Goal: Task Accomplishment & Management: Use online tool/utility

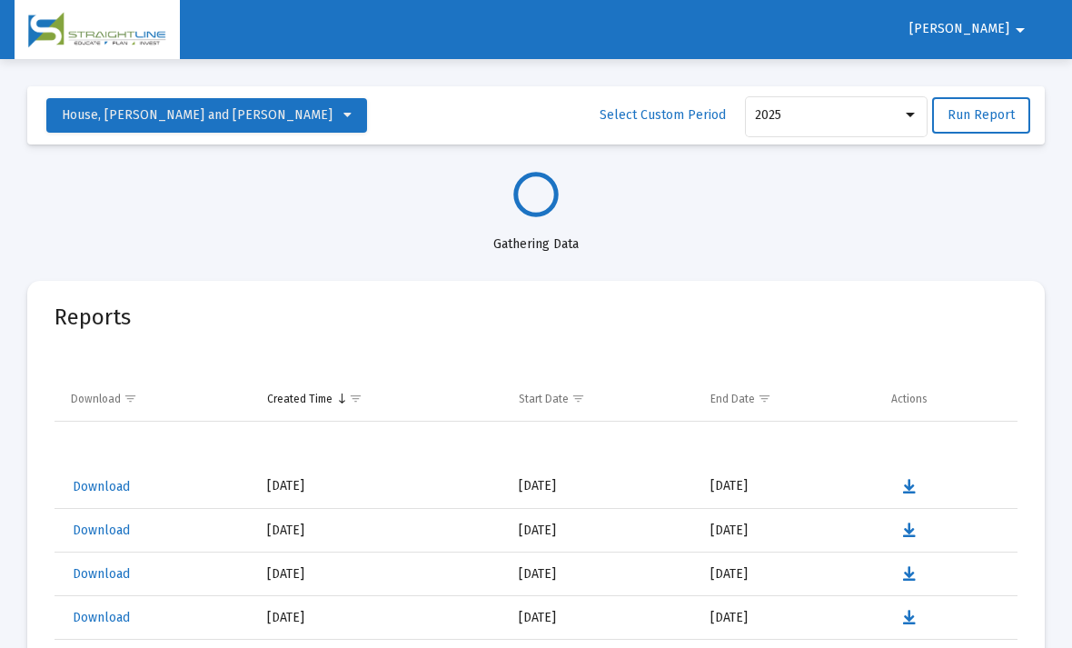
select select "View all"
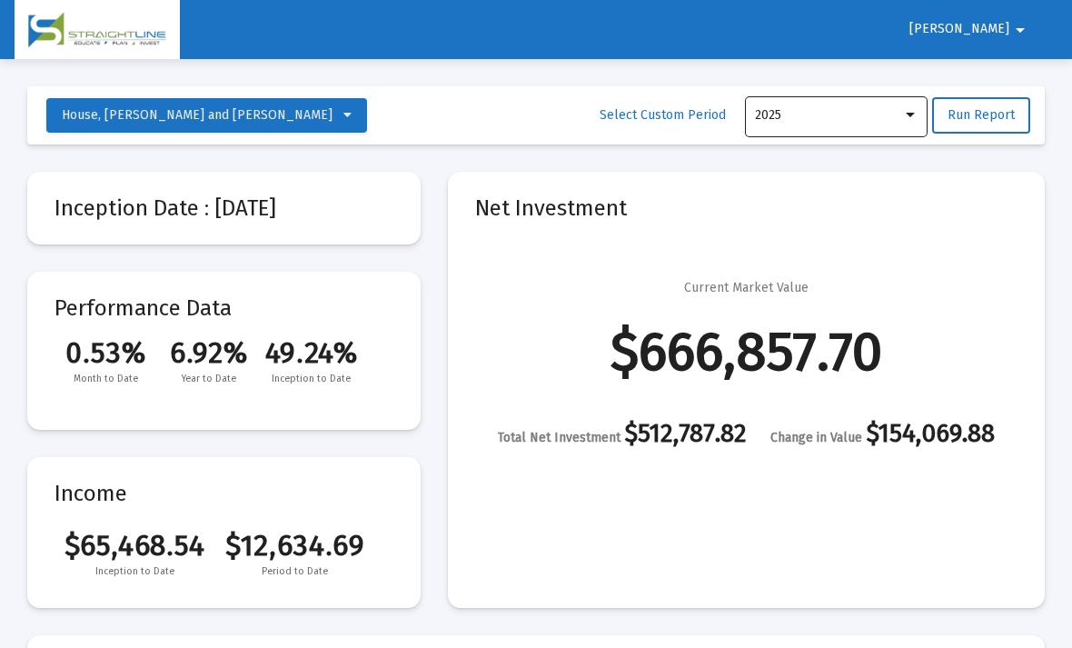
click at [908, 122] on div at bounding box center [910, 115] width 16 height 15
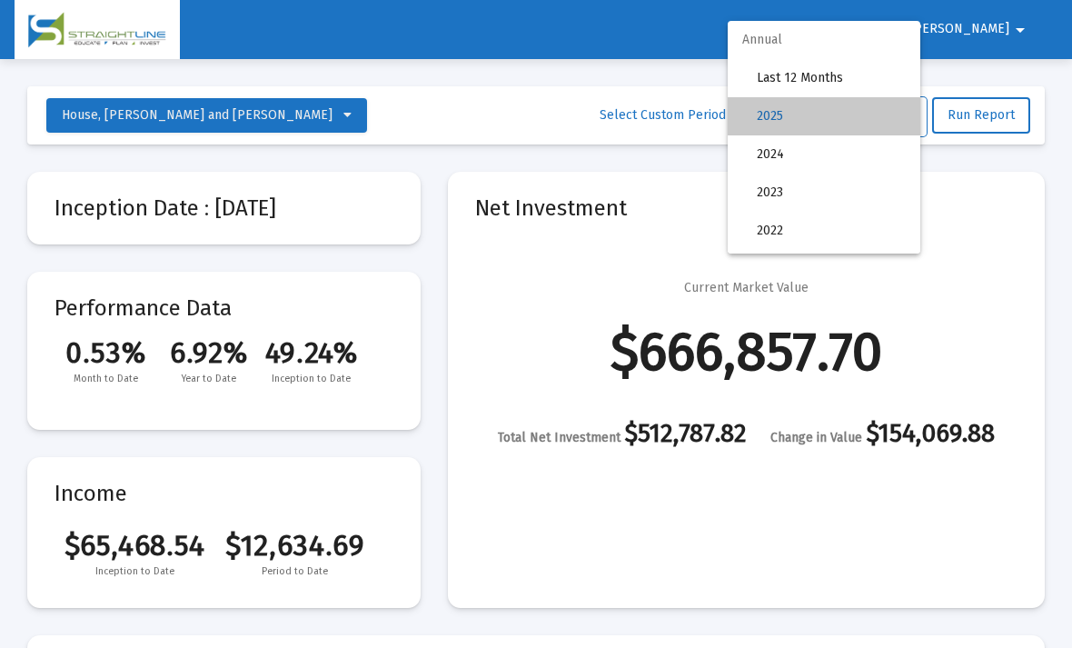
click at [812, 127] on span "2025" at bounding box center [831, 116] width 149 height 38
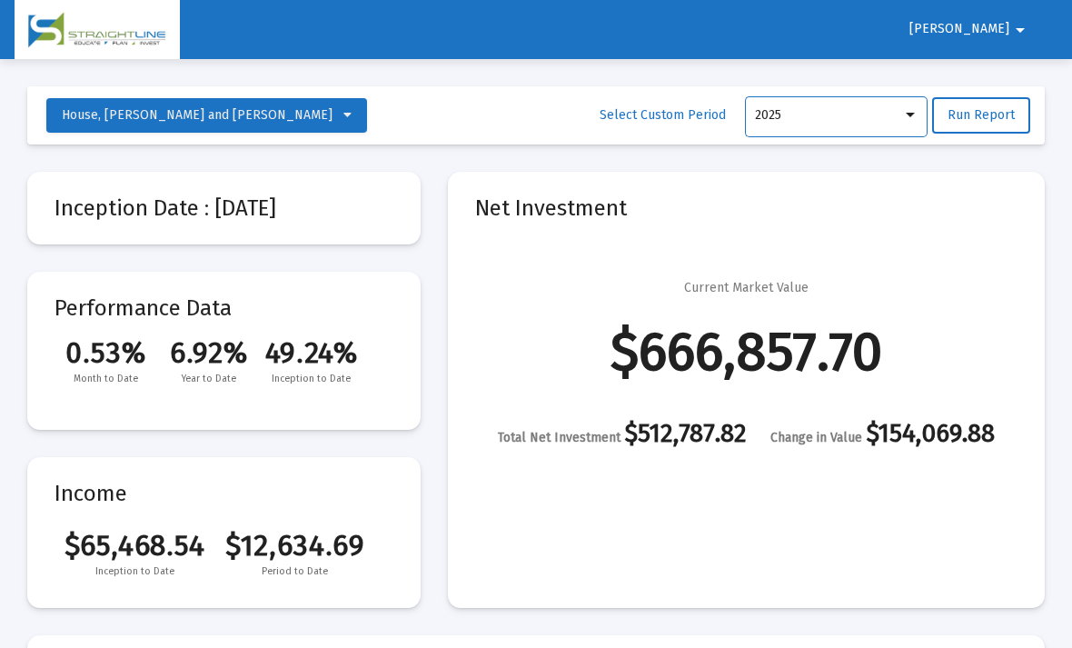
click at [880, 122] on div "2025" at bounding box center [828, 115] width 147 height 15
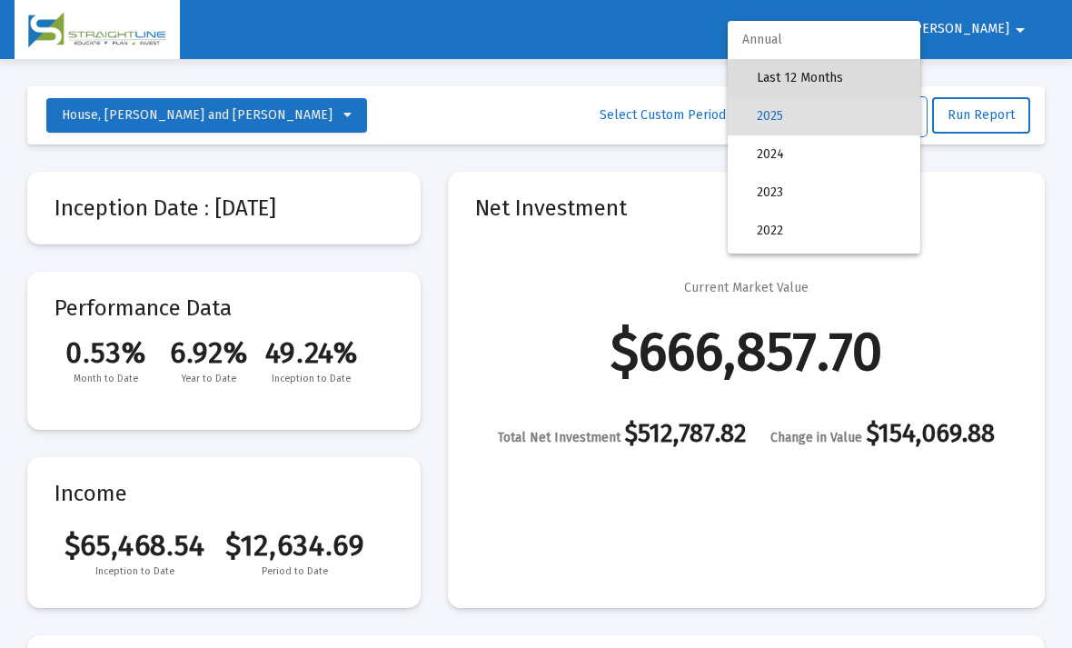
click at [825, 84] on span "Last 12 Months" at bounding box center [831, 78] width 149 height 38
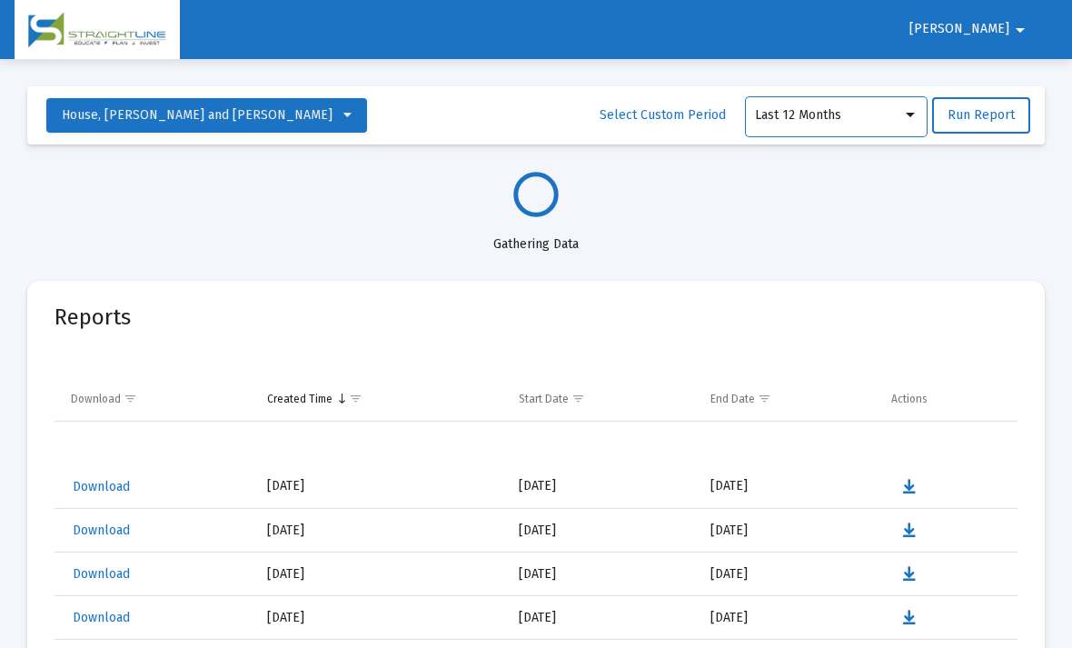
select select "View all"
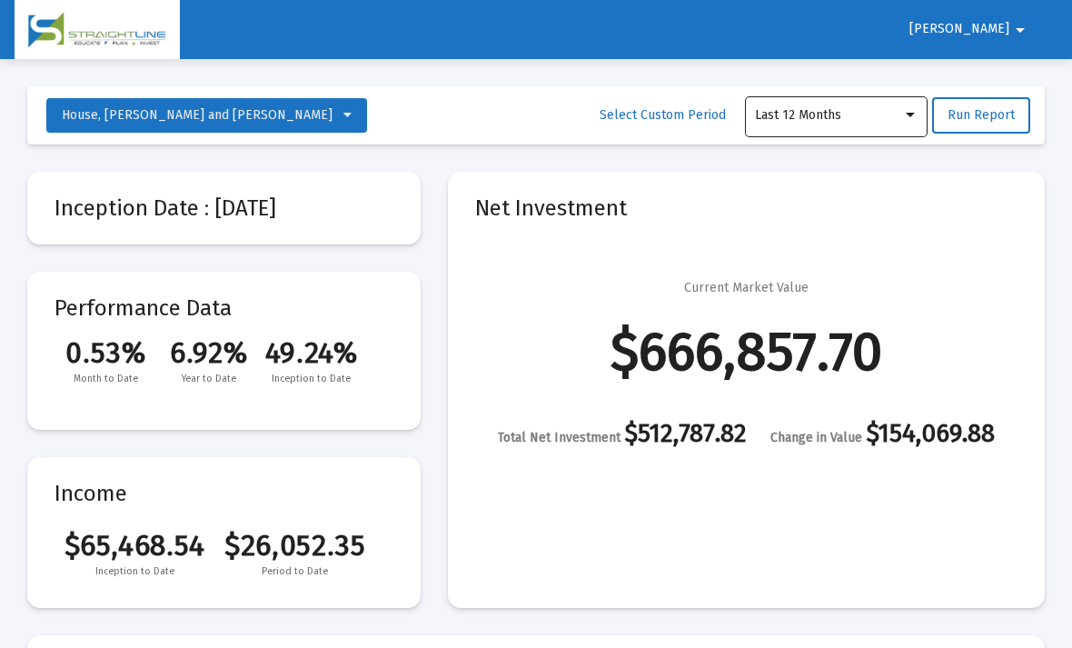
click at [912, 122] on div at bounding box center [910, 115] width 16 height 15
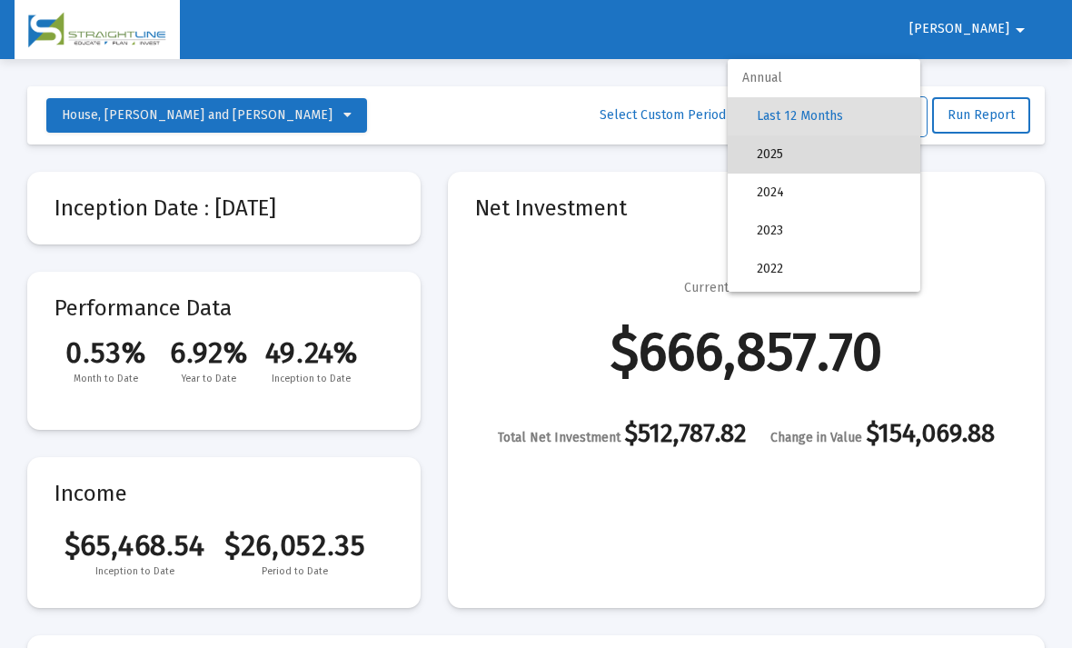
click at [779, 160] on span "2025" at bounding box center [831, 154] width 149 height 38
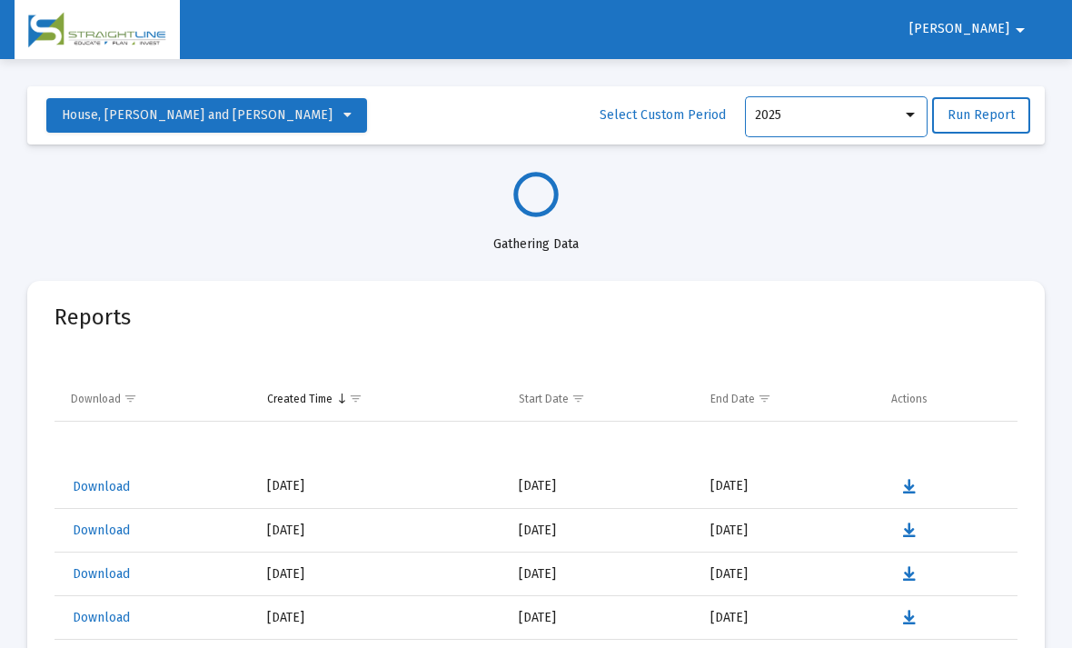
select select "View all"
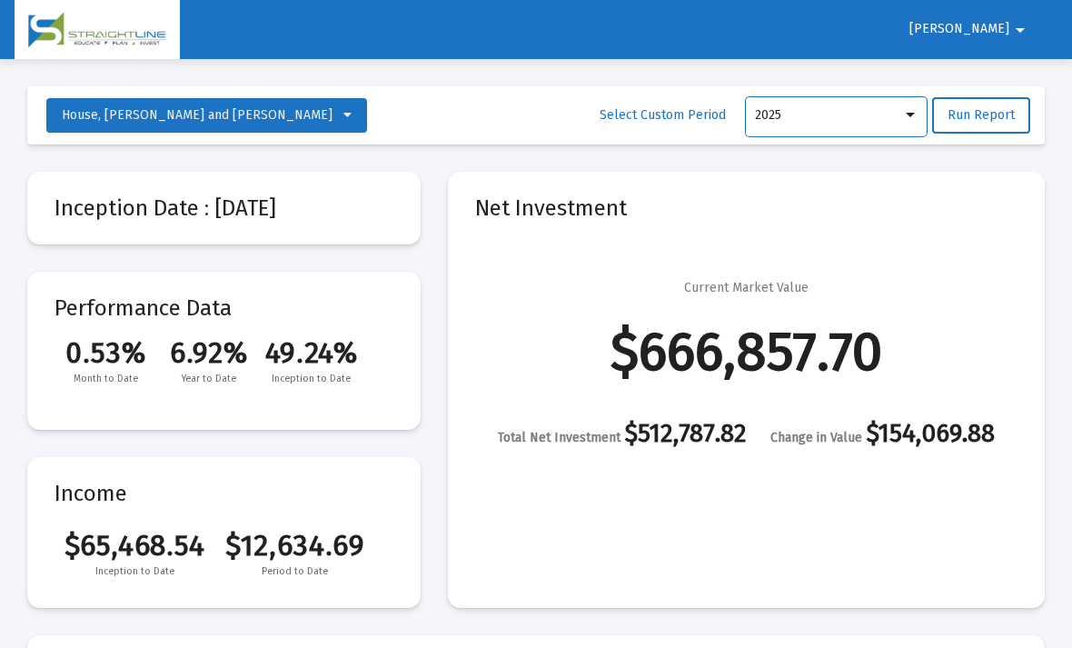
click at [113, 211] on mat-card-title "Inception Date : [DATE]" at bounding box center [224, 208] width 339 height 18
click at [279, 206] on mat-card-title "Inception Date : [DATE]" at bounding box center [224, 208] width 339 height 18
click at [875, 114] on div "2025" at bounding box center [828, 115] width 147 height 15
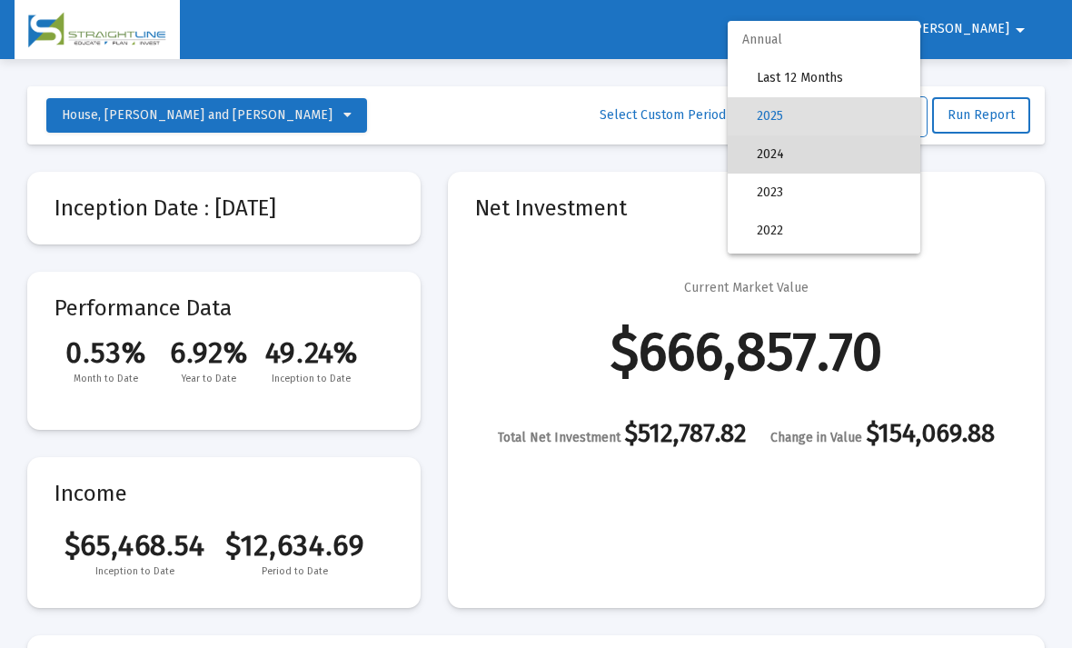
click at [777, 158] on span "2024" at bounding box center [831, 154] width 149 height 38
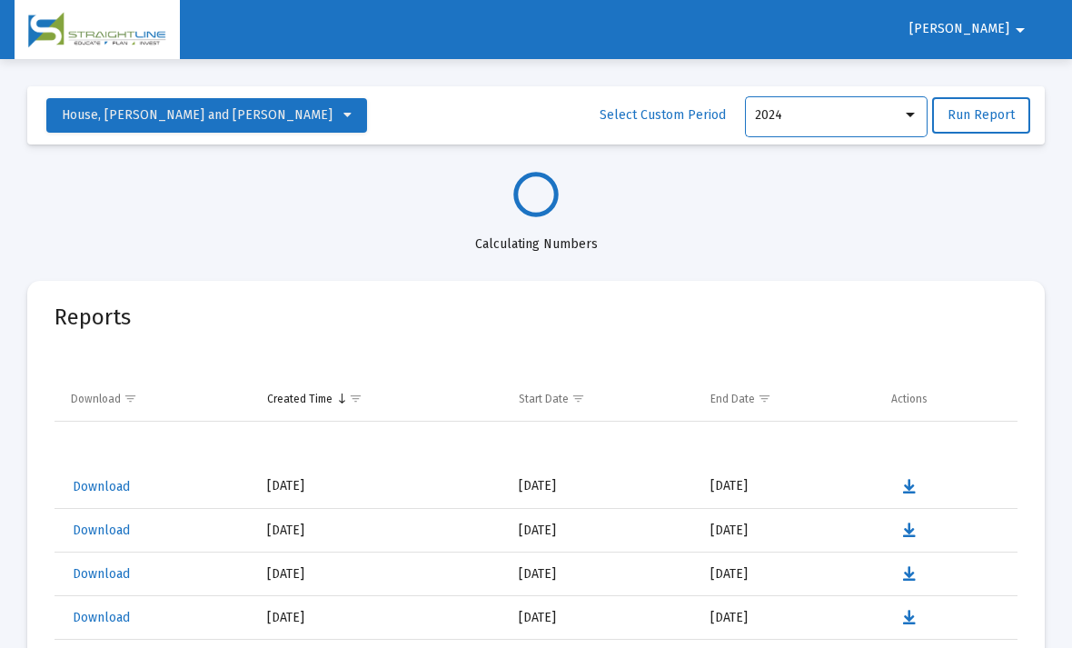
select select "View 1 year"
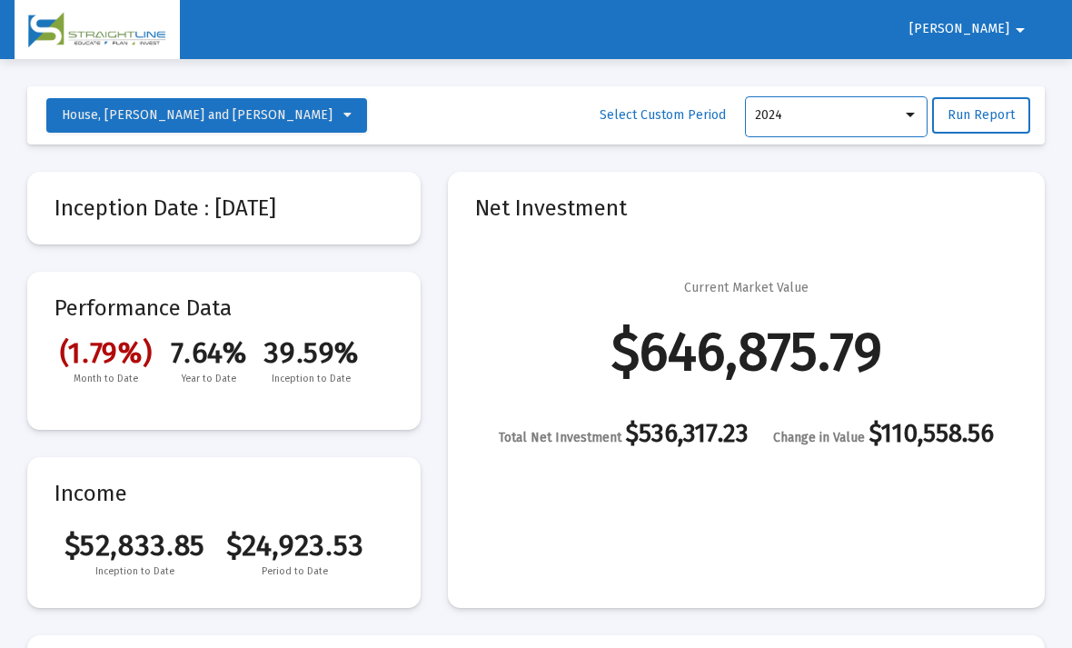
click at [916, 121] on div at bounding box center [910, 115] width 16 height 15
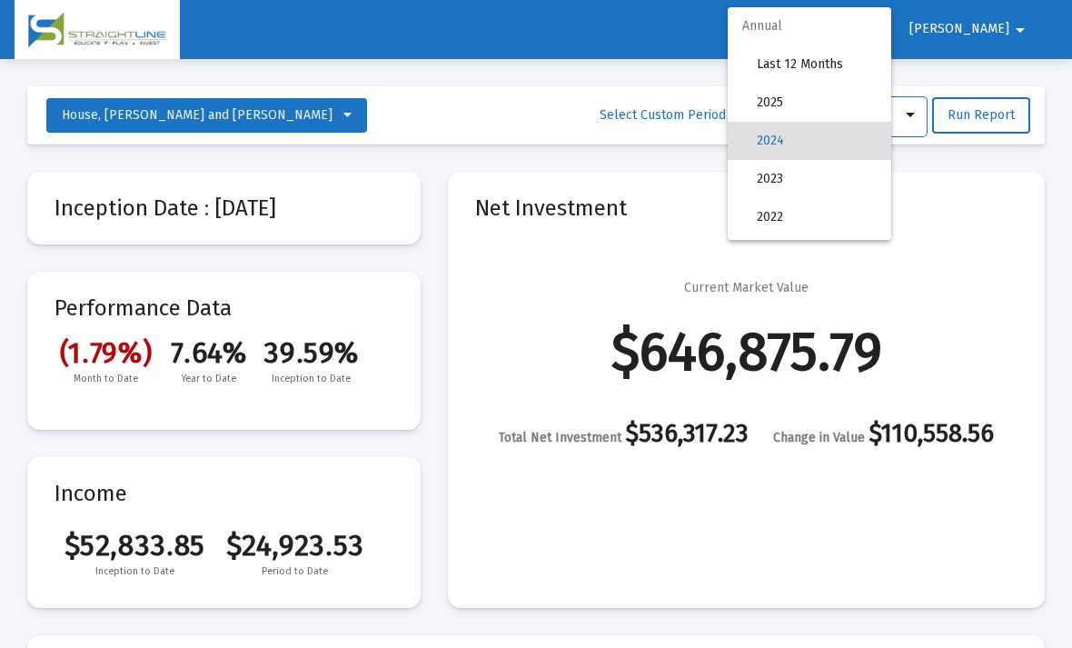
scroll to position [25, 0]
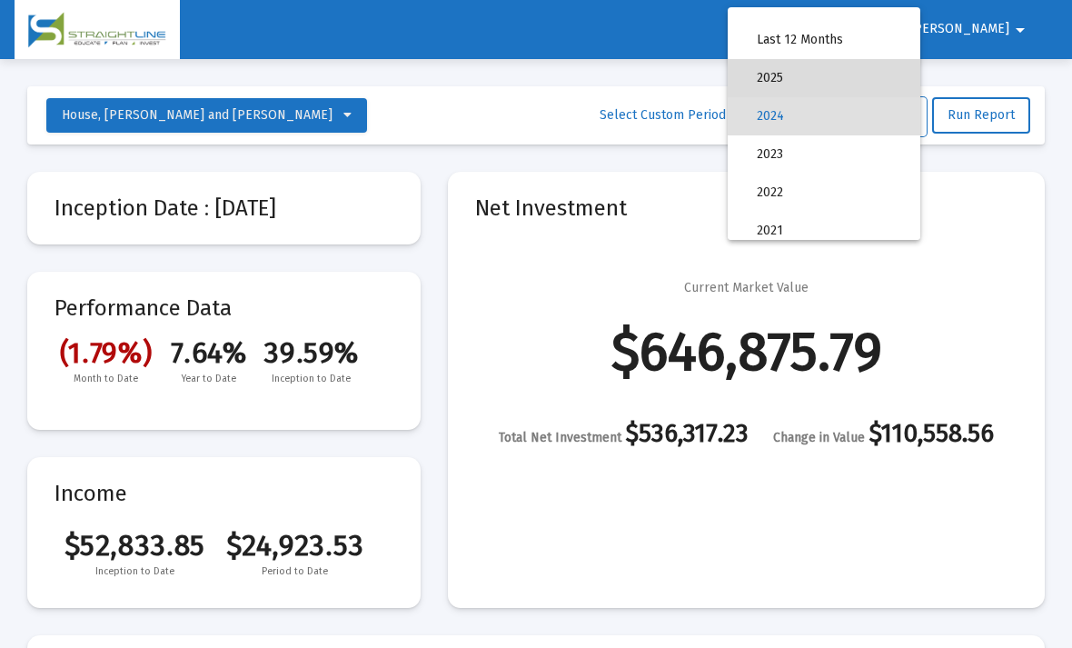
click at [782, 84] on span "2025" at bounding box center [831, 78] width 149 height 38
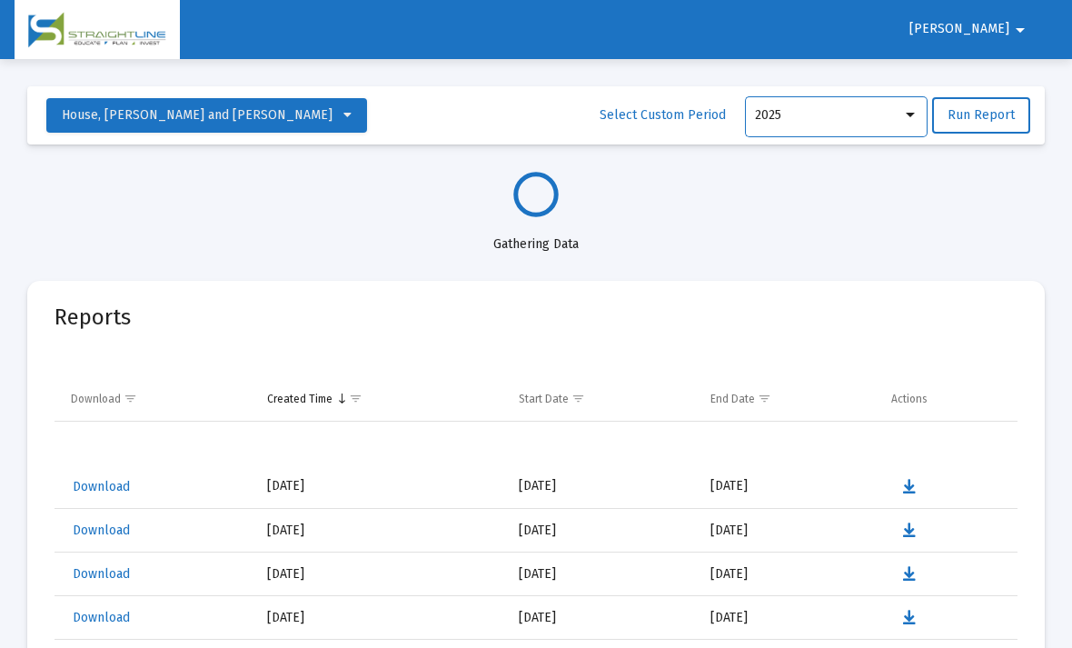
select select "View all"
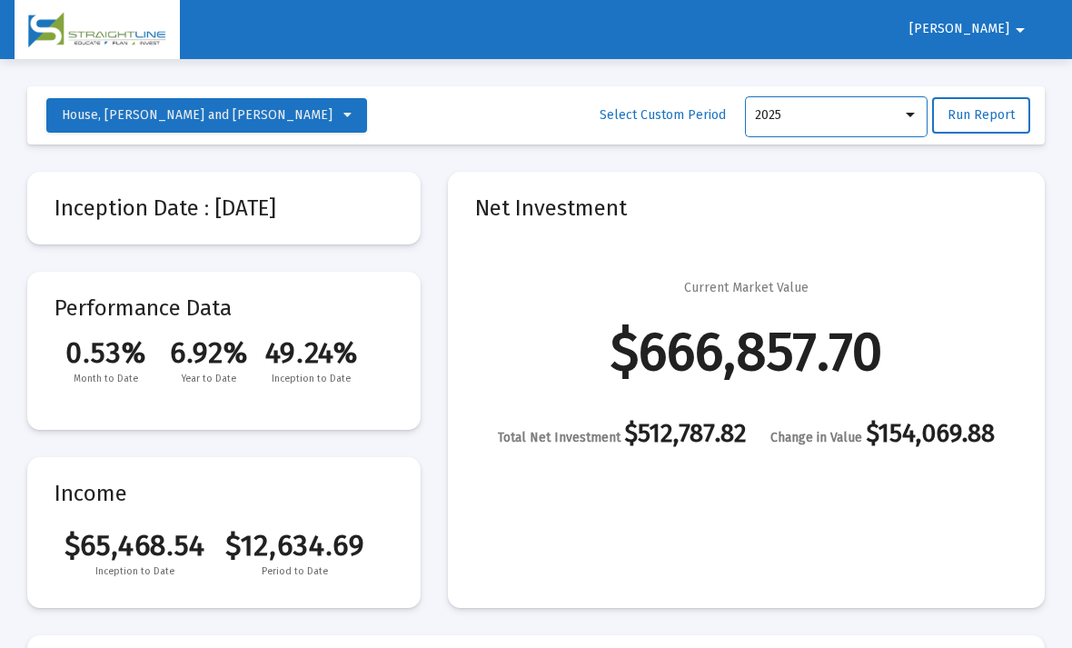
click at [263, 223] on mat-card "Inception Date : [DATE]" at bounding box center [223, 208] width 393 height 73
click at [259, 209] on mat-card-title "Inception Date : [DATE]" at bounding box center [224, 208] width 339 height 18
click at [261, 222] on mat-card "Inception Date : [DATE]" at bounding box center [223, 208] width 393 height 73
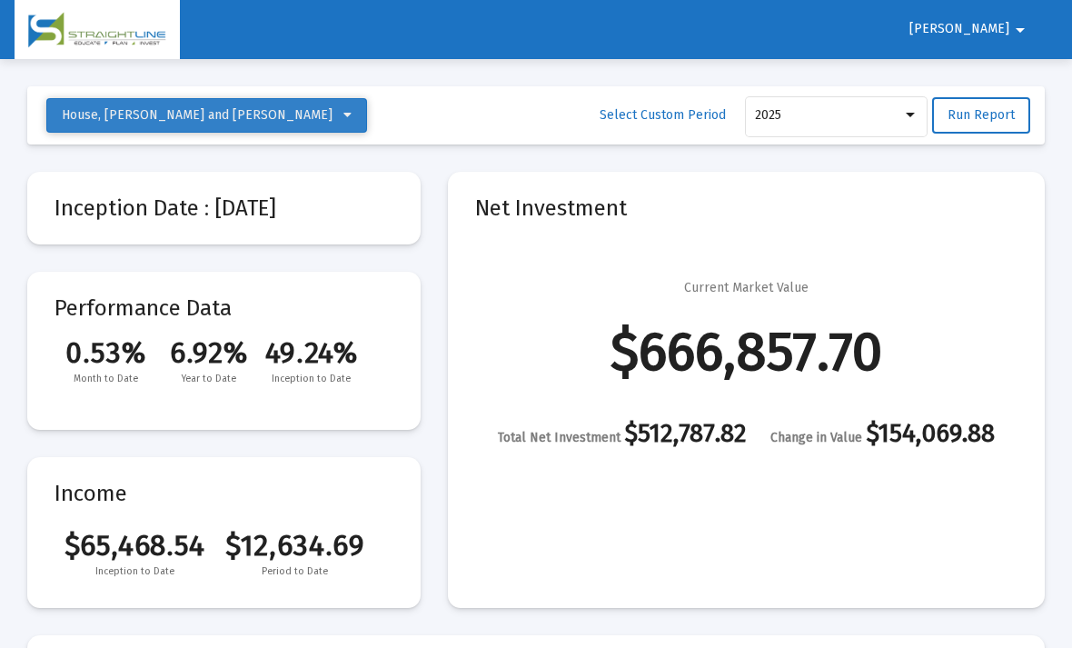
click at [254, 121] on span "House, [PERSON_NAME] and [PERSON_NAME]" at bounding box center [207, 114] width 290 height 15
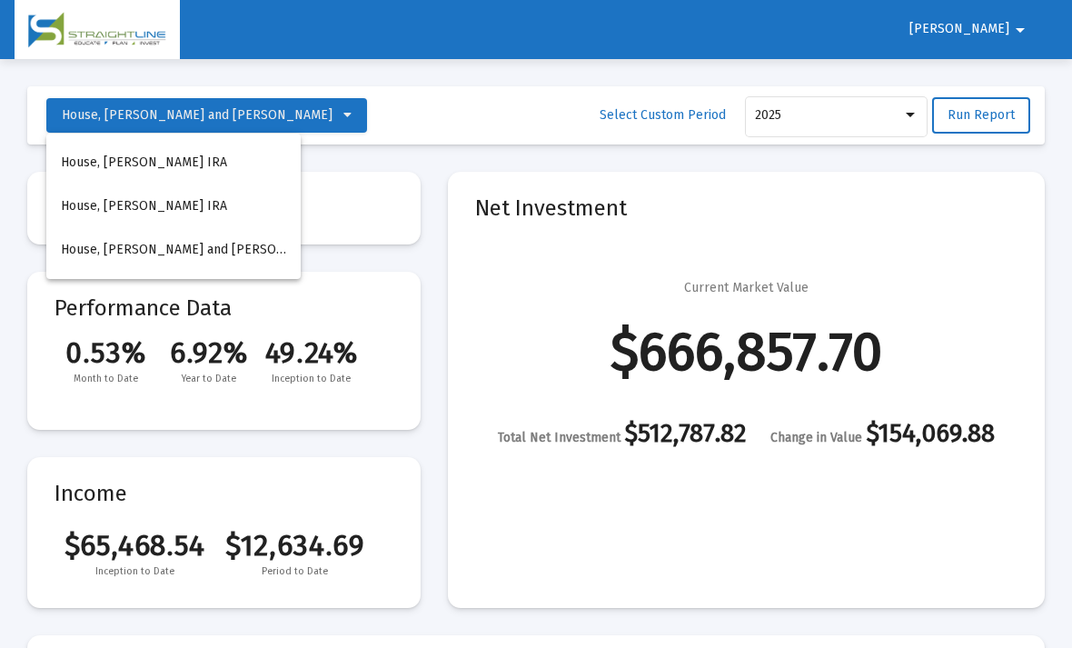
click at [364, 212] on div at bounding box center [536, 324] width 1072 height 648
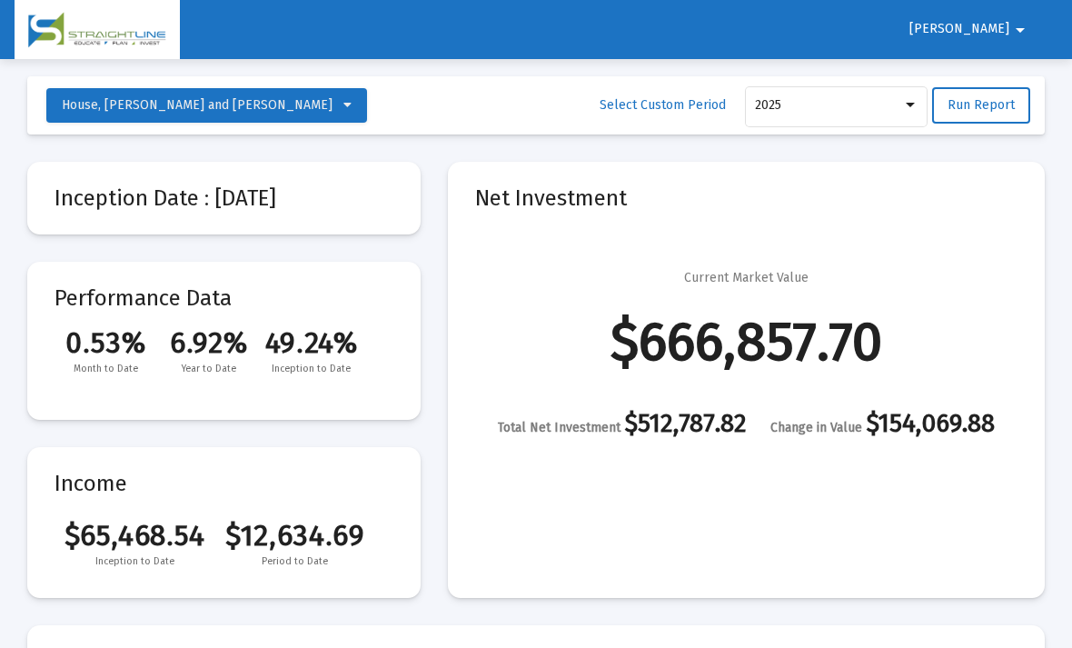
scroll to position [0, 0]
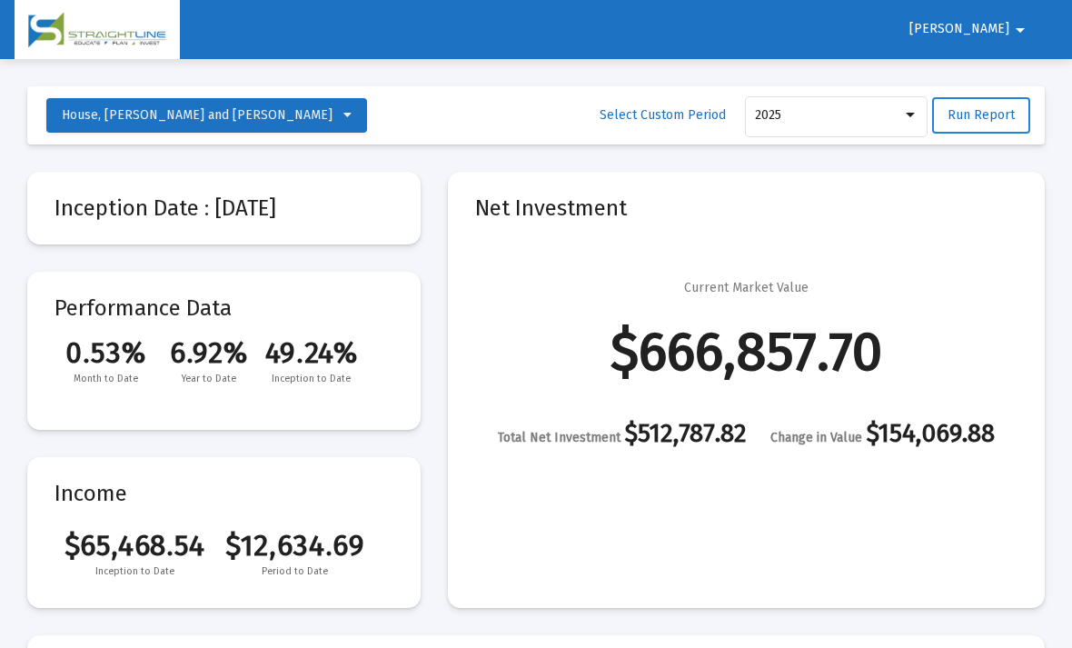
click at [971, 117] on span "Run Report" at bounding box center [981, 114] width 67 height 15
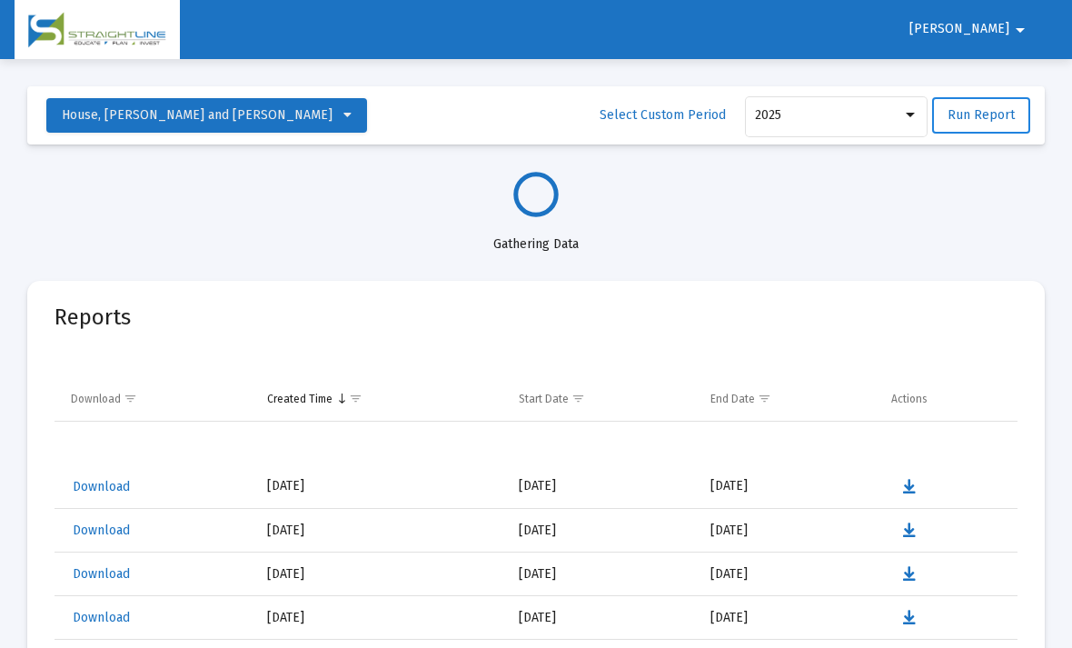
select select "View all"
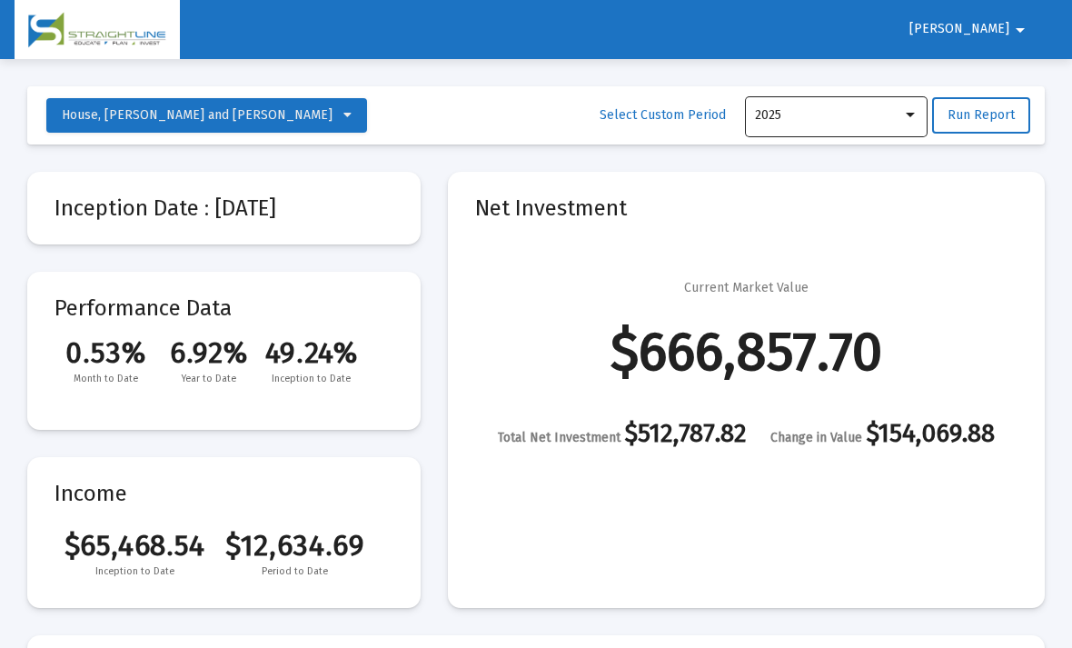
click at [905, 123] on div at bounding box center [910, 115] width 16 height 15
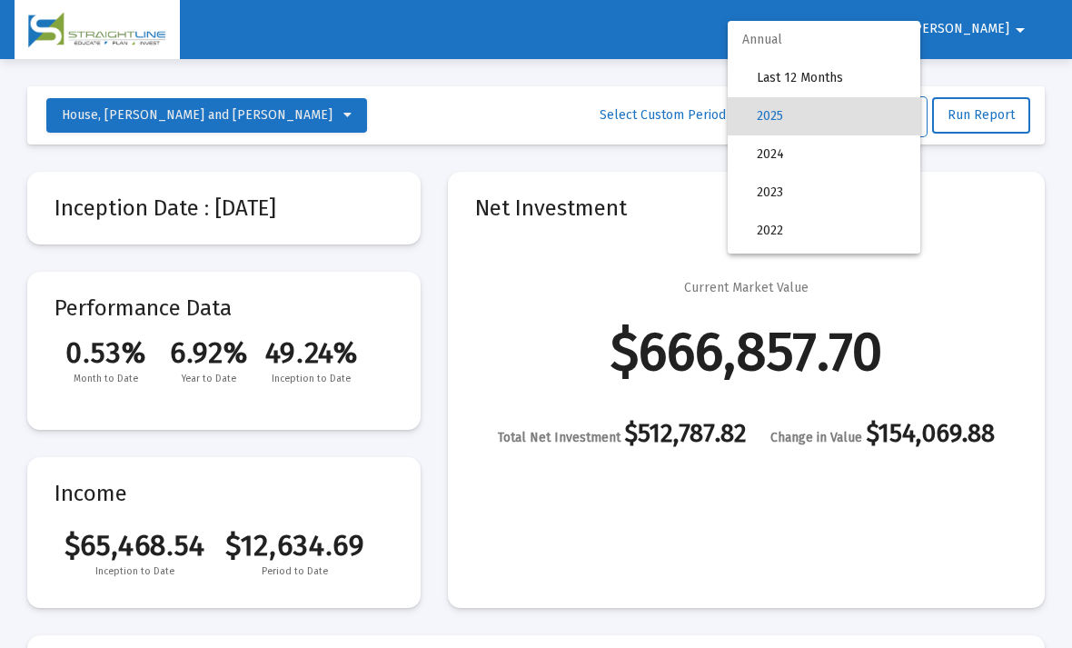
click at [966, 304] on div at bounding box center [536, 324] width 1072 height 648
